Goal: Navigation & Orientation: Understand site structure

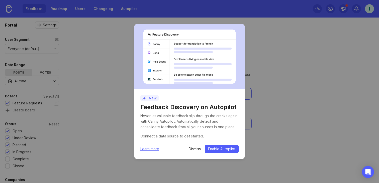
click at [197, 152] on div "Dismiss Enable Autopilot" at bounding box center [214, 149] width 50 height 8
click at [196, 150] on p "Dismiss" at bounding box center [195, 149] width 12 height 5
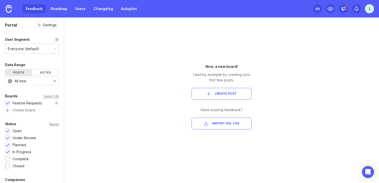
click at [365, 9] on div "Set up Canny 1 /5 I" at bounding box center [343, 9] width 61 height 18
click at [366, 9] on div "I" at bounding box center [369, 8] width 9 height 9
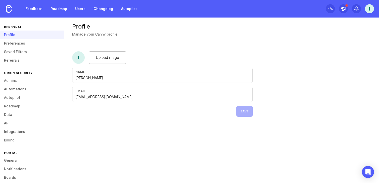
scroll to position [14, 0]
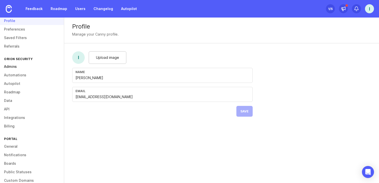
click at [22, 67] on link "Admins" at bounding box center [32, 66] width 64 height 9
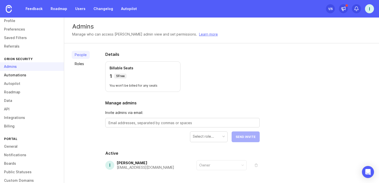
click at [24, 76] on link "Automations" at bounding box center [32, 75] width 64 height 9
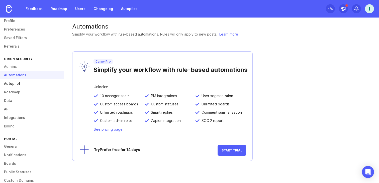
click at [23, 86] on link "Autopilot" at bounding box center [32, 84] width 64 height 9
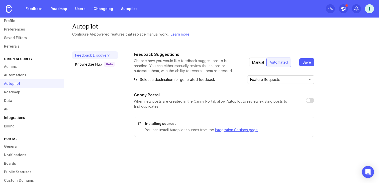
click at [9, 120] on link "Integrations" at bounding box center [32, 118] width 64 height 9
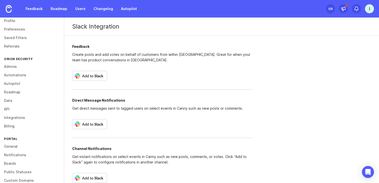
scroll to position [9, 0]
